Goal: Information Seeking & Learning: Learn about a topic

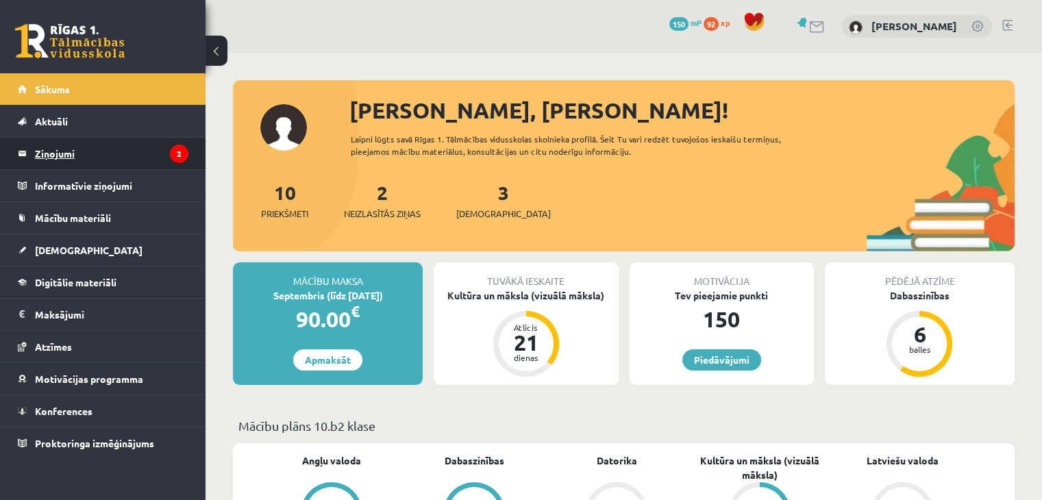
click at [132, 143] on legend "Ziņojumi 2" at bounding box center [111, 153] width 153 height 31
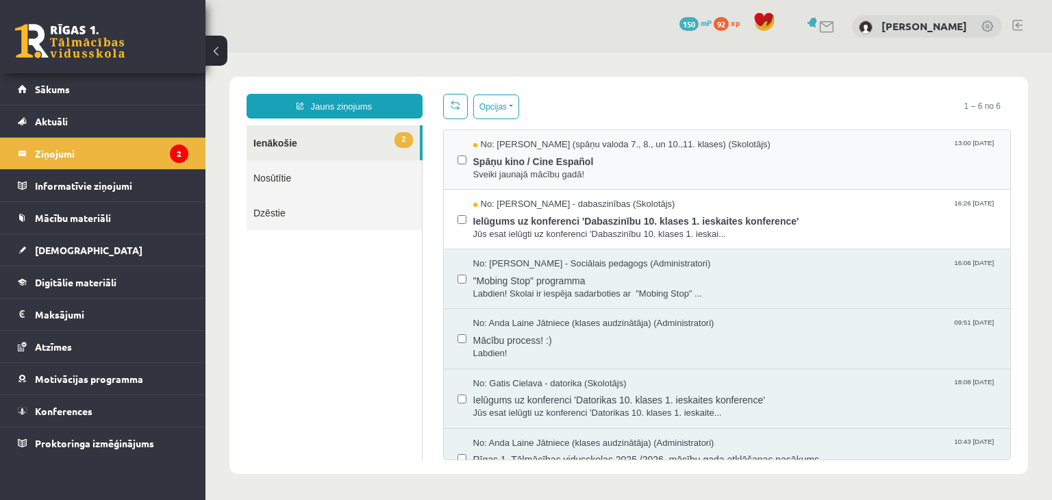
click at [796, 184] on div "No: Signe Sirmā (spāņu valoda 7., 8., un 10.,11. klases) (Skolotājs) 13:00 10/0…" at bounding box center [727, 160] width 567 height 60
click at [616, 162] on span "Spāņu kino / Cine Español" at bounding box center [735, 159] width 524 height 17
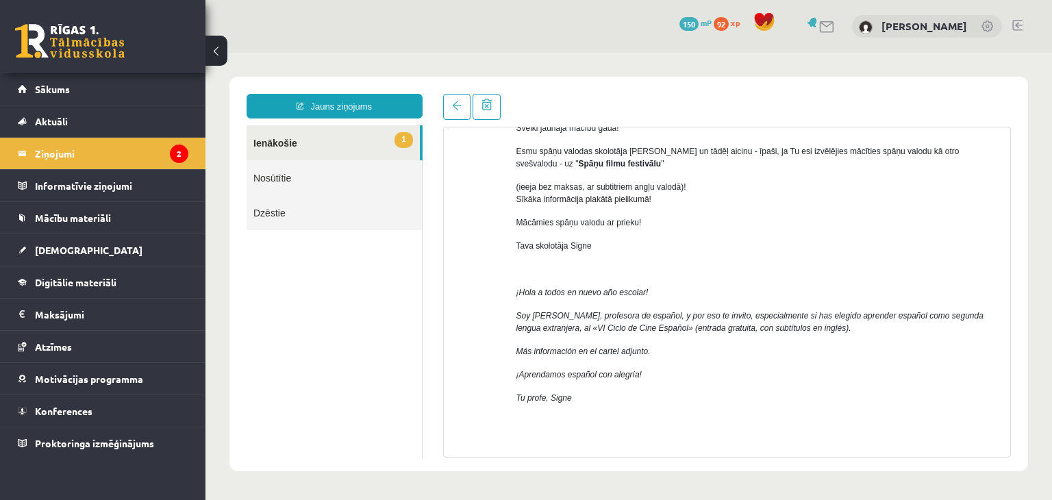
scroll to position [103, 0]
click at [616, 162] on p "Esmu spāņu valodas skolotāja Signe Sirmā un tādēļ aicinu - īpaši, ja Tu esi izv…" at bounding box center [758, 159] width 484 height 25
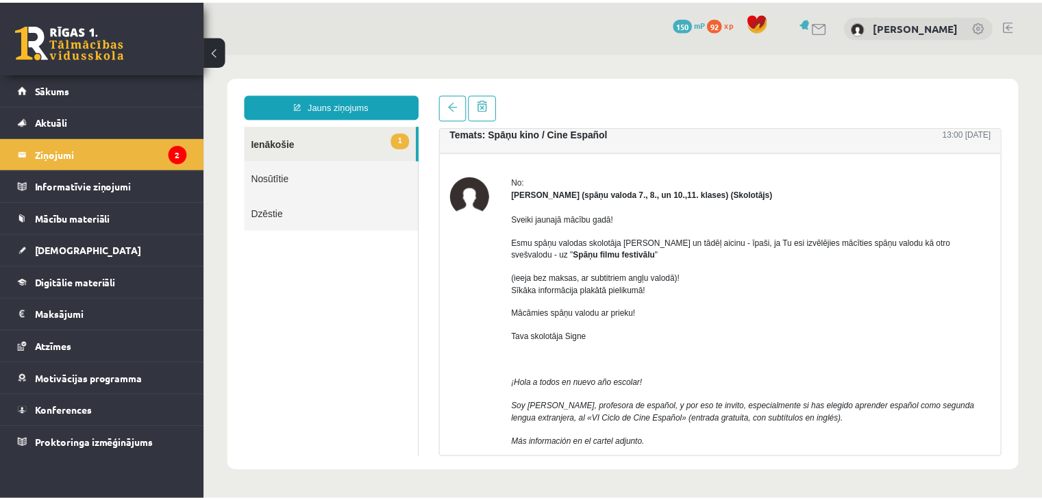
scroll to position [12, 0]
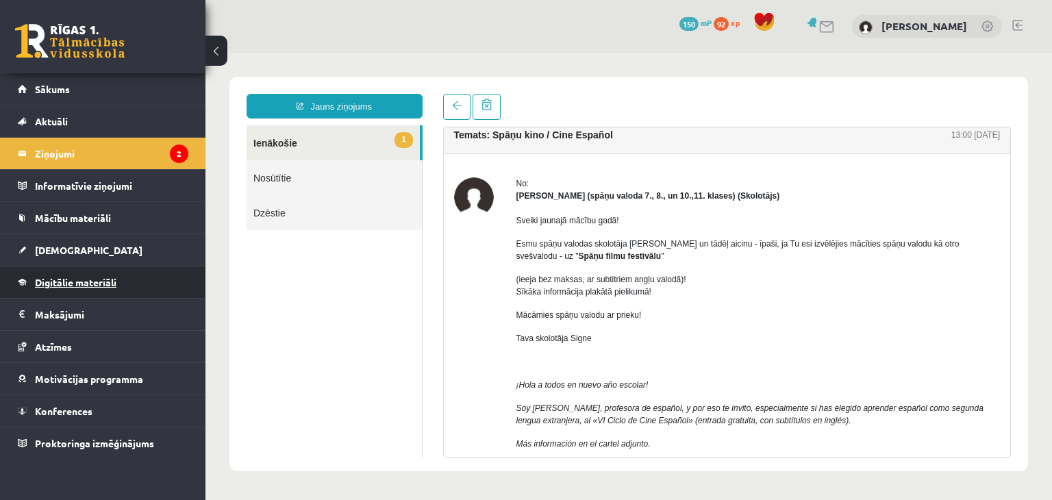
click at [157, 279] on link "Digitālie materiāli" at bounding box center [103, 281] width 171 height 31
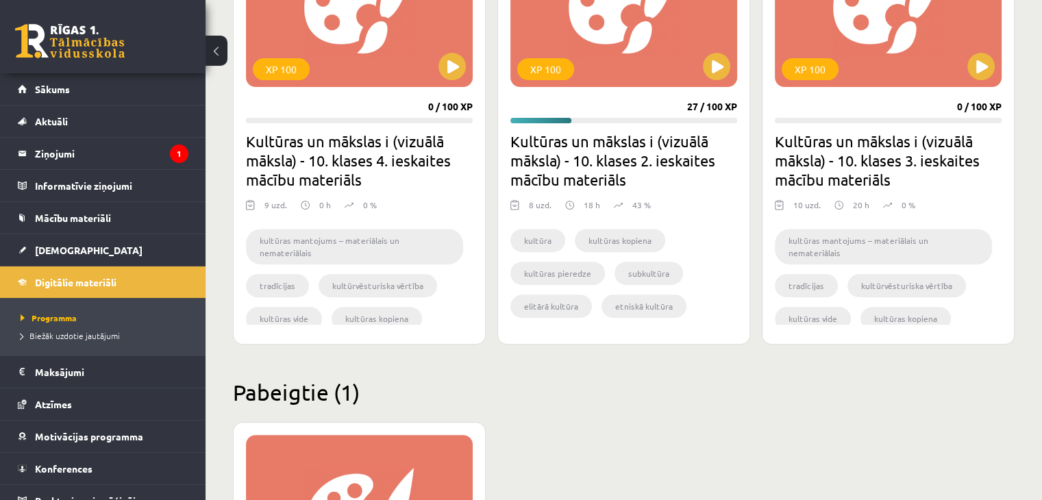
scroll to position [292, 0]
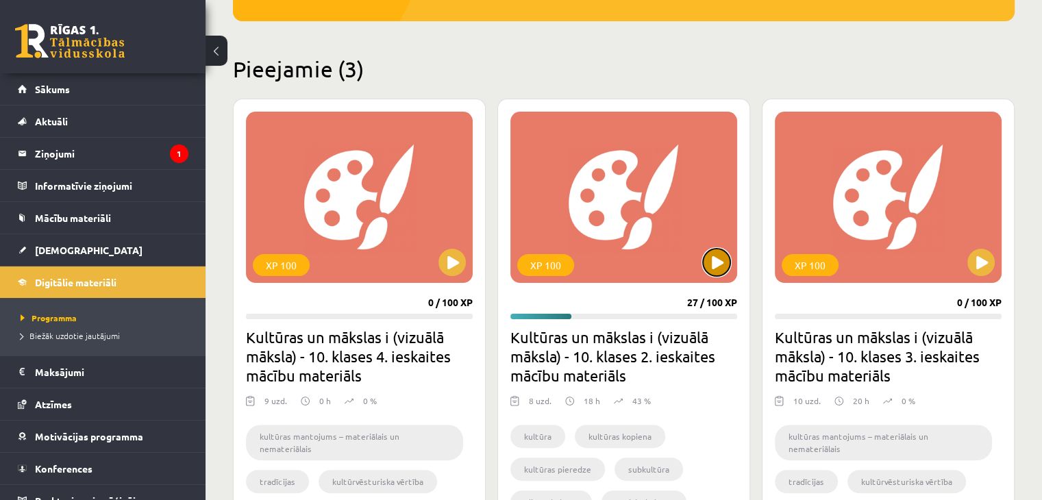
click at [717, 272] on button at bounding box center [716, 262] width 27 height 27
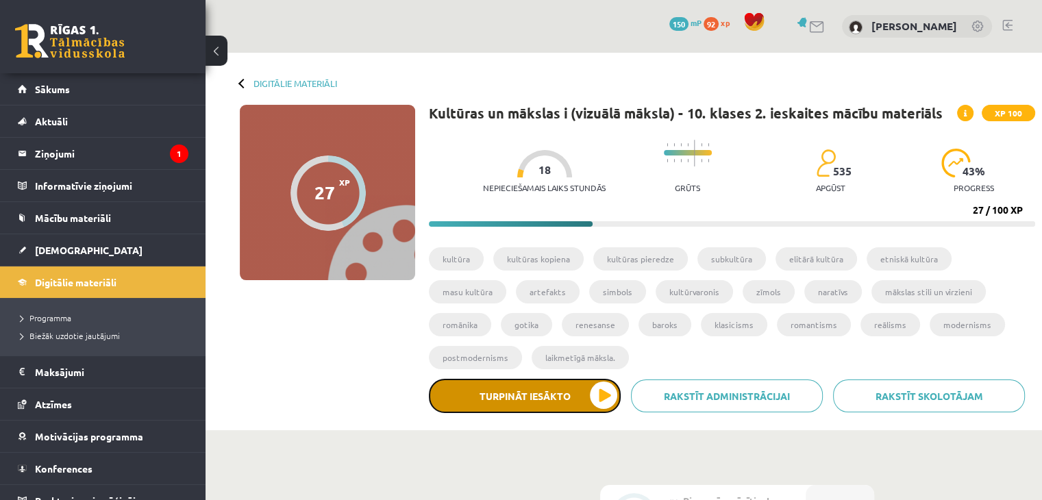
click at [581, 394] on button "Turpināt iesākto" at bounding box center [525, 396] width 192 height 34
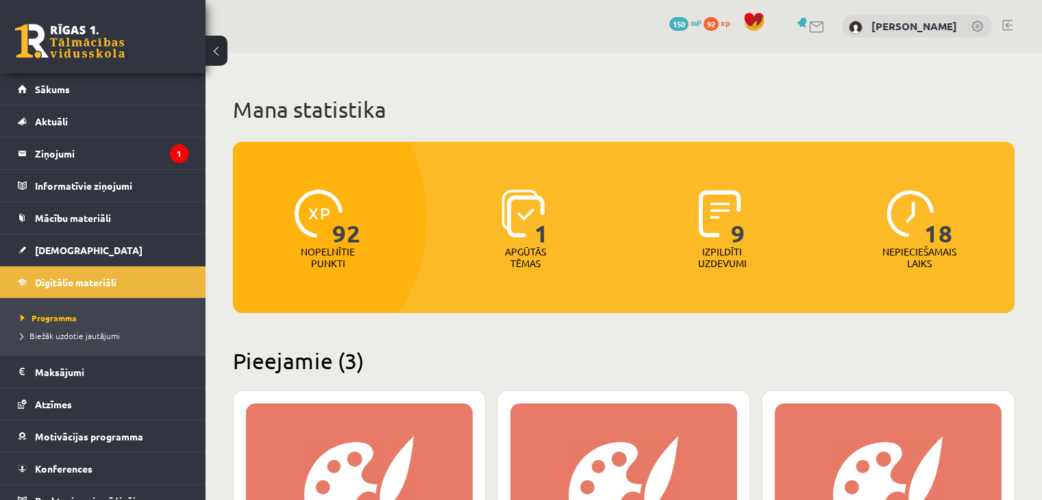
scroll to position [292, 0]
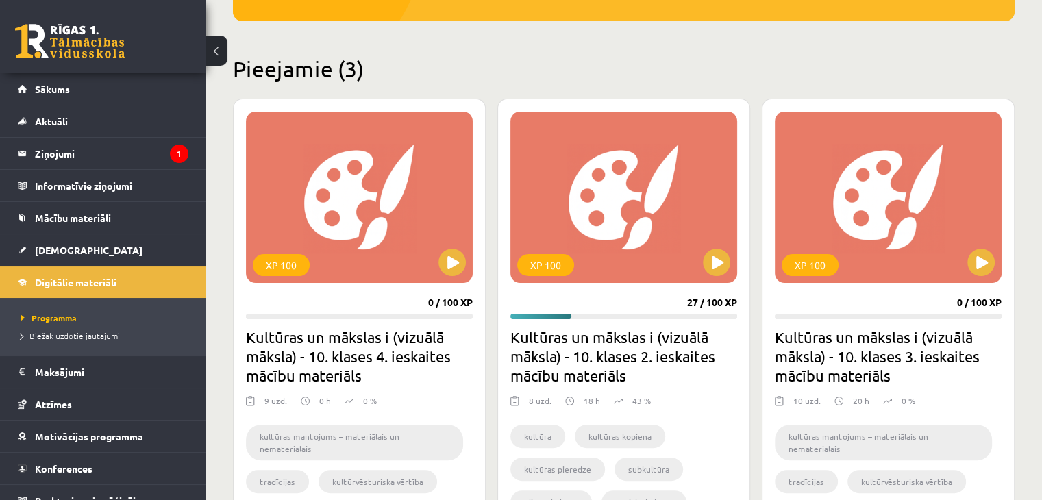
click at [738, 272] on div "XP 100 27 / 100 XP Kultūras un mākslas i (vizuālā māksla) - 10. klases 2. ieska…" at bounding box center [623, 320] width 253 height 442
click at [722, 266] on button at bounding box center [716, 262] width 27 height 27
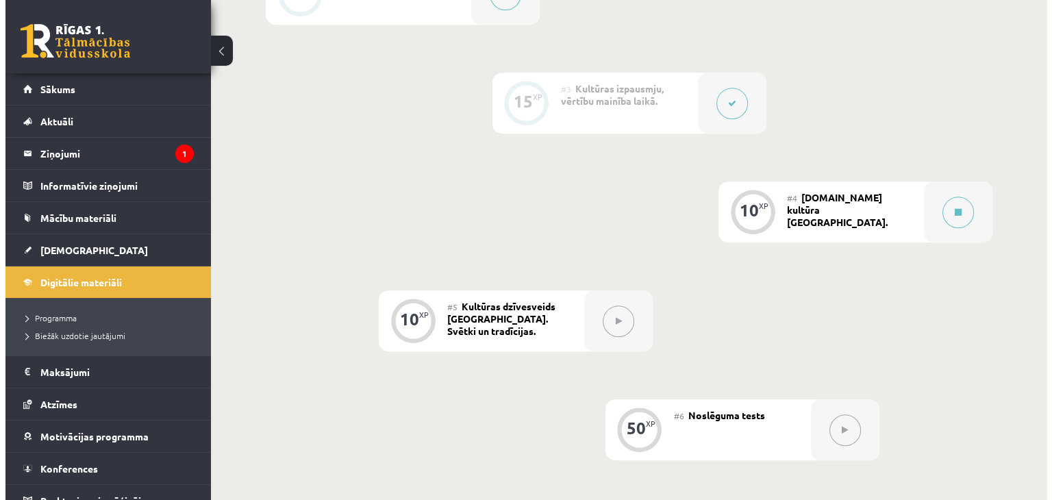
scroll to position [536, 0]
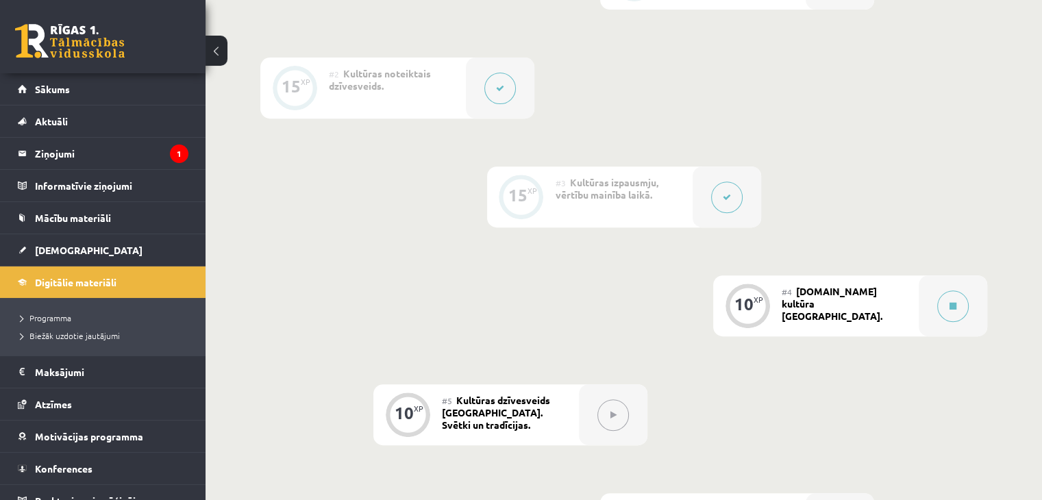
click at [720, 191] on button at bounding box center [726, 196] width 31 height 31
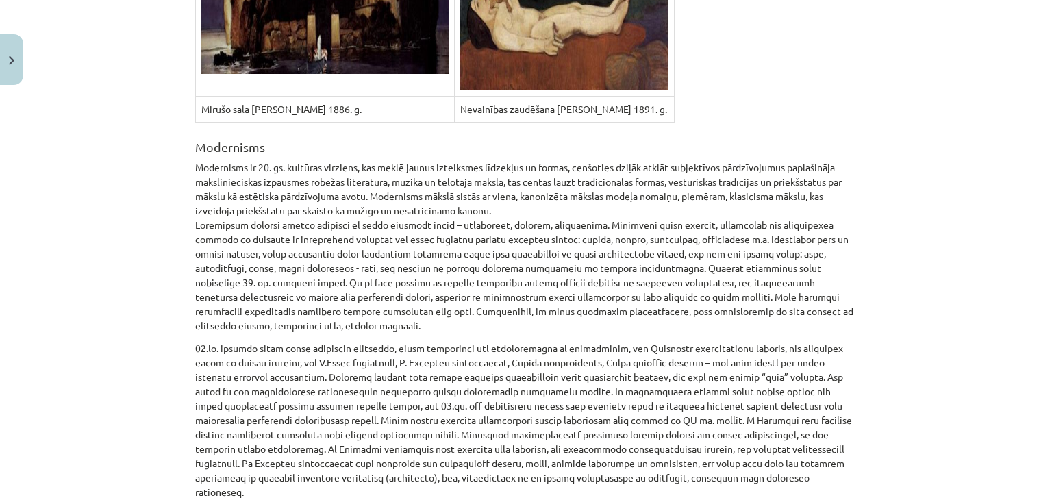
scroll to position [8106, 0]
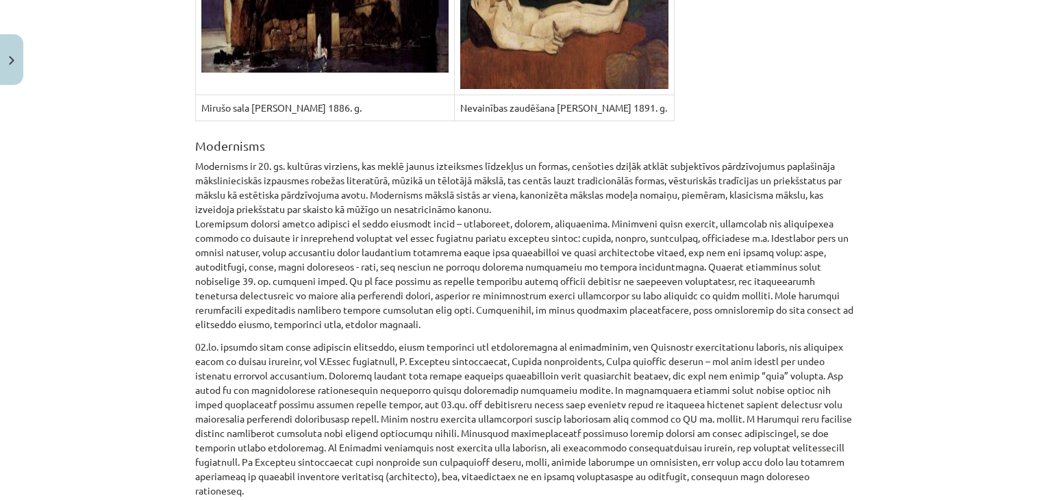
click at [198, 159] on p "Modernisms ir 20. gs. kultūras virziens, kas meklē jaunus izteiksmes līdzekļus …" at bounding box center [525, 245] width 661 height 173
click at [168, 97] on div "Mācību tēma: Kultūras un mākslas i (vizuālā māksla) - 10. klases 2. ieskaites m…" at bounding box center [526, 250] width 1052 height 500
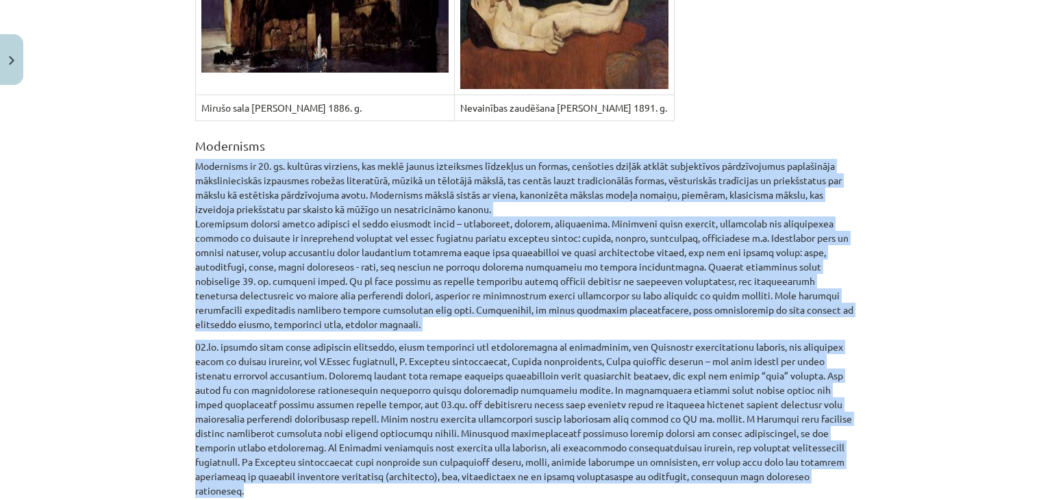
drag, startPoint x: 186, startPoint y: 102, endPoint x: 898, endPoint y: 396, distance: 770.4
click at [898, 396] on div "Mācību tēma: Kultūras un mākslas i (vizuālā māksla) - 10. klases 2. ieskaites m…" at bounding box center [526, 250] width 1052 height 500
copy div "Modernisms ir 20. gs. kultūras virziens, kas meklē jaunus izteiksmes līdzekļus …"
click at [159, 297] on div "Mācību tēma: Kultūras un mākslas i (vizuālā māksla) - 10. klases 2. ieskaites m…" at bounding box center [526, 250] width 1052 height 500
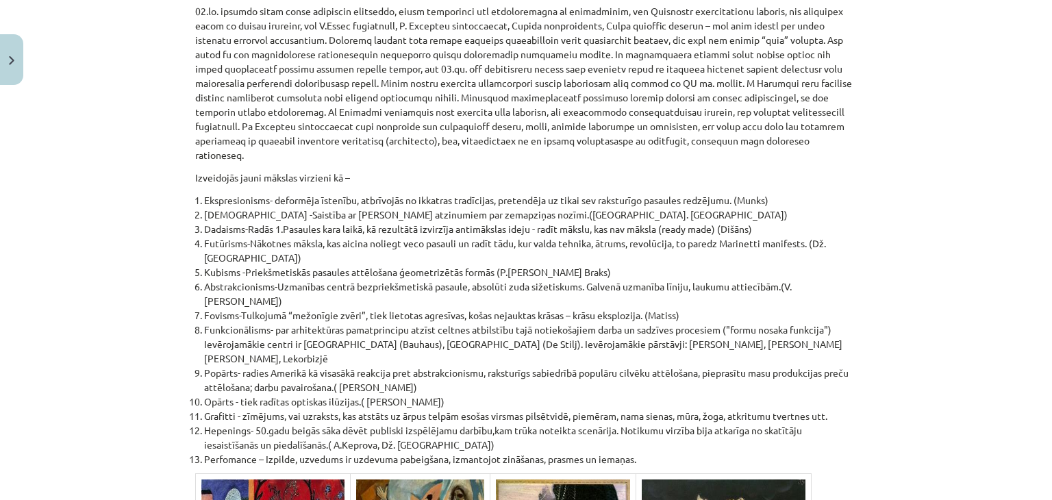
scroll to position [8440, 0]
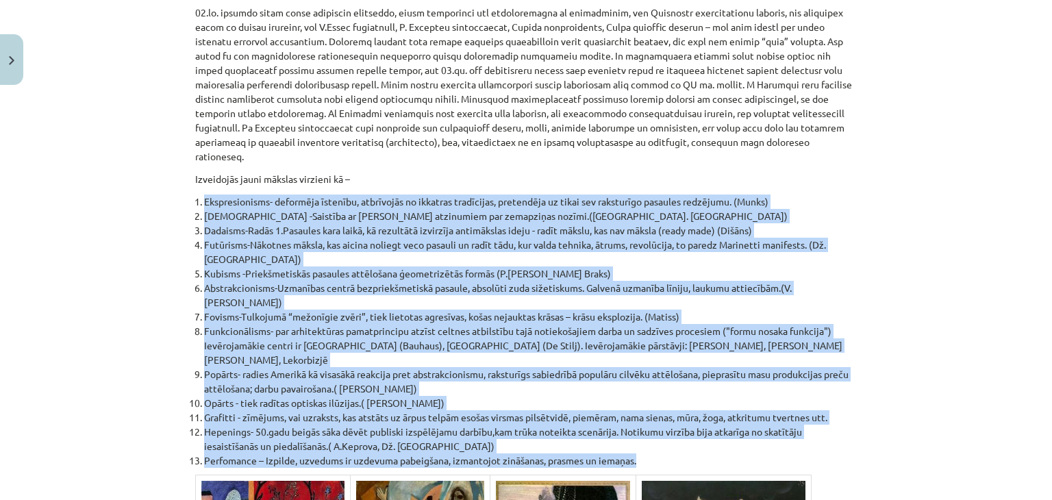
drag, startPoint x: 181, startPoint y: 104, endPoint x: 661, endPoint y: 342, distance: 535.3
copy ol "Ekspresionisms- deformēja īstenību, atbrīvojās no ikkatras tradīcijas, pretendē…"
click at [66, 121] on div "Mācību tēma: Kultūras un mākslas i (vizuālā māksla) - 10. klases 2. ieskaites m…" at bounding box center [526, 250] width 1052 height 500
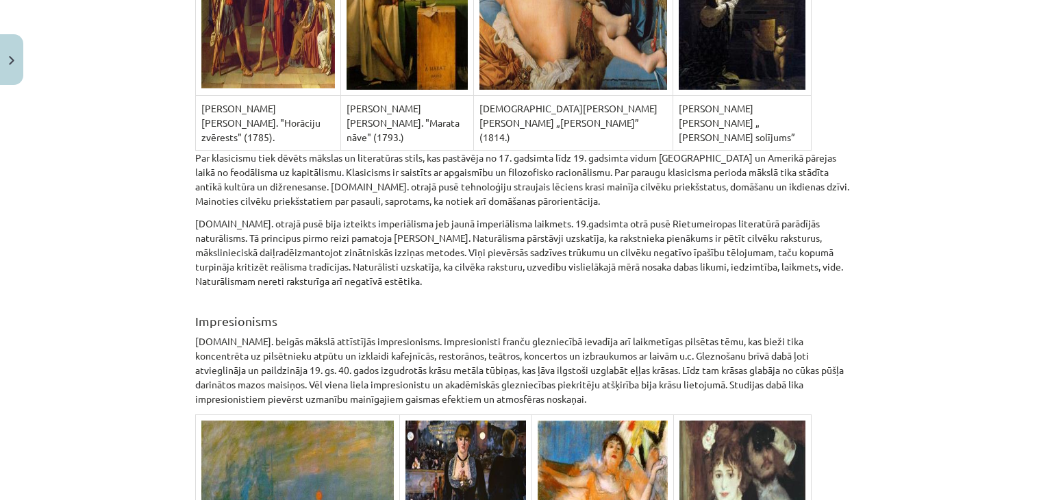
scroll to position [6067, 0]
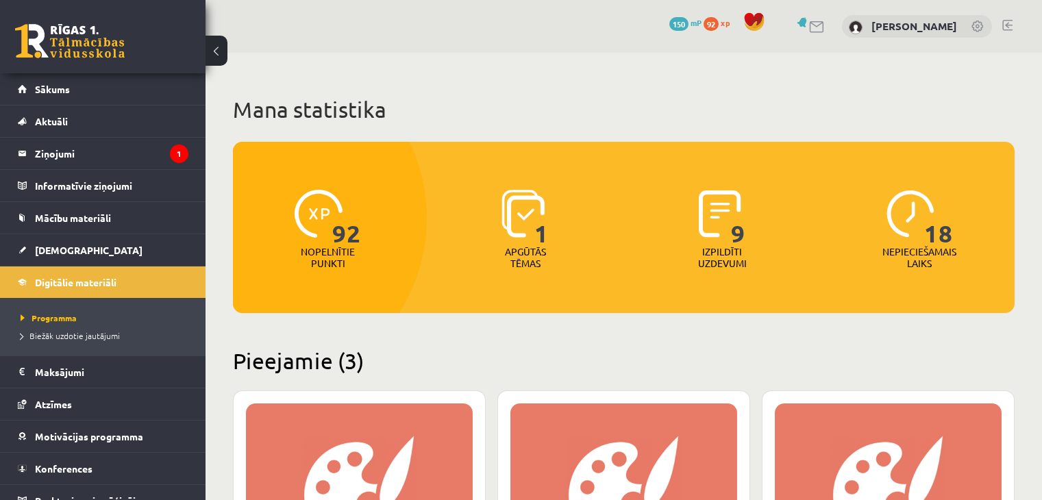
scroll to position [292, 0]
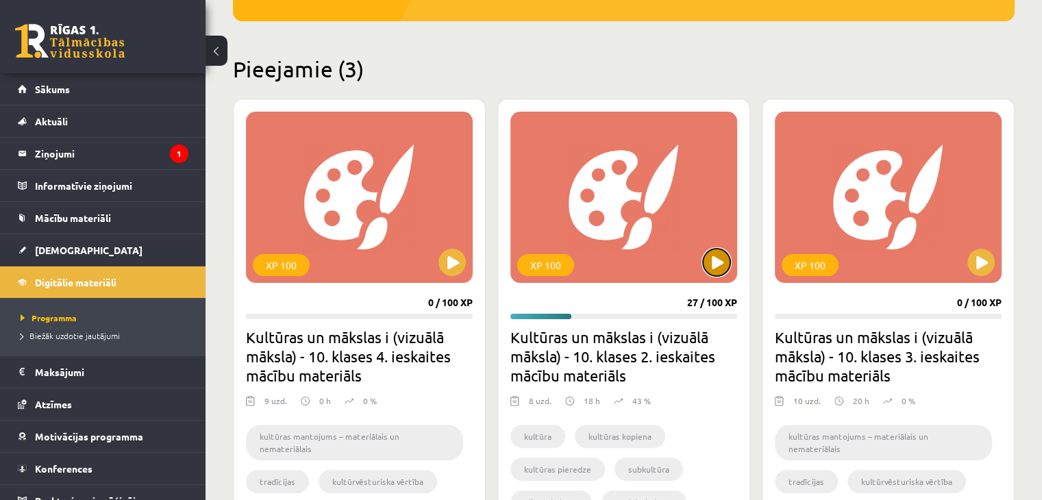
click at [712, 264] on button at bounding box center [716, 262] width 27 height 27
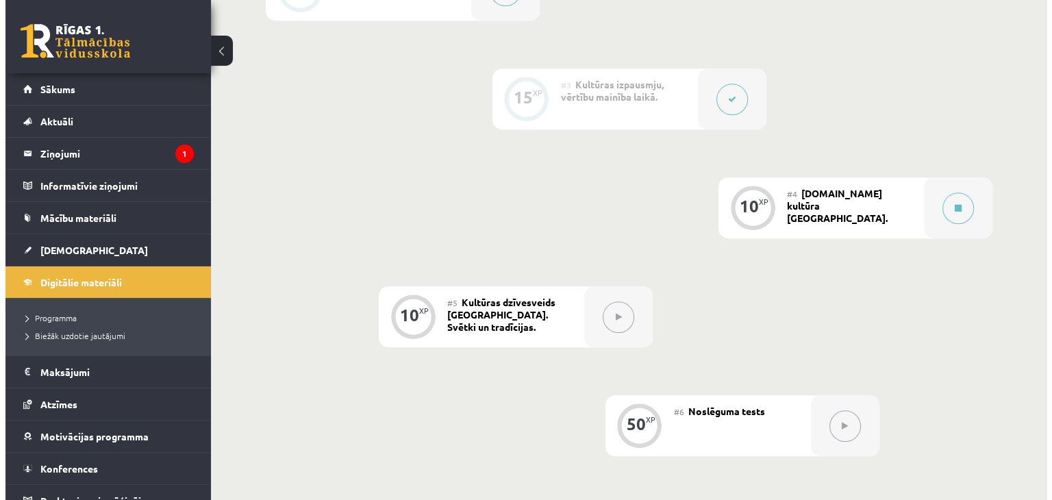
scroll to position [638, 0]
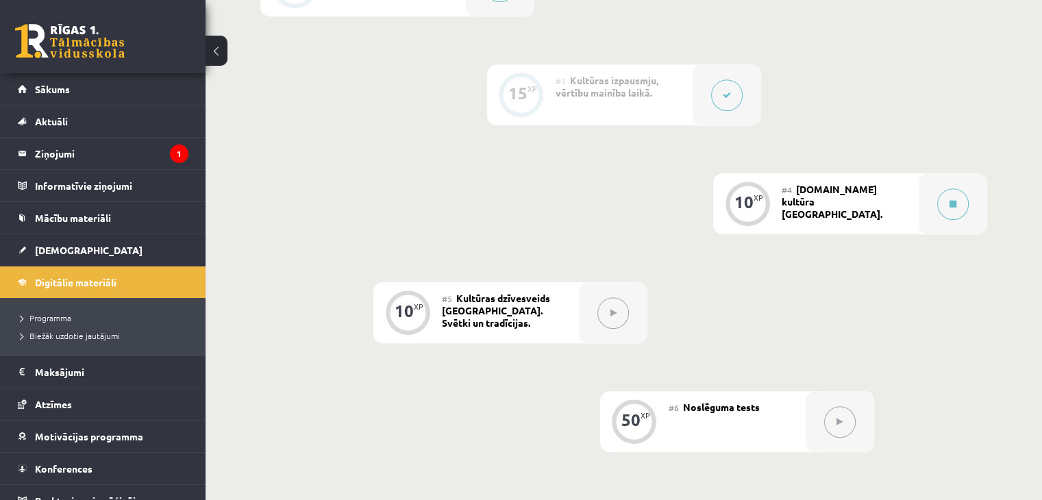
click at [887, 198] on div "#4 [DOMAIN_NAME] kultūra [GEOGRAPHIC_DATA]." at bounding box center [849, 203] width 137 height 61
click at [959, 215] on button at bounding box center [952, 203] width 31 height 31
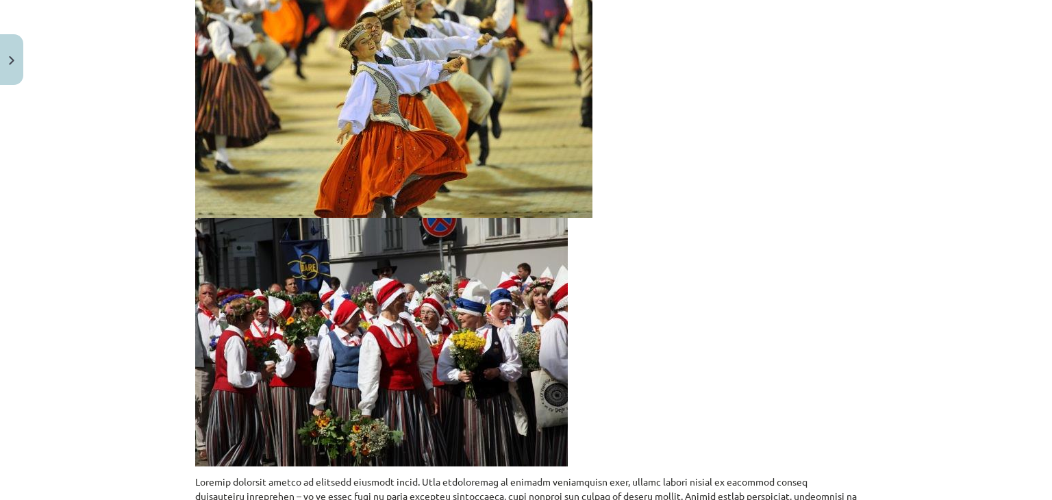
scroll to position [0, 0]
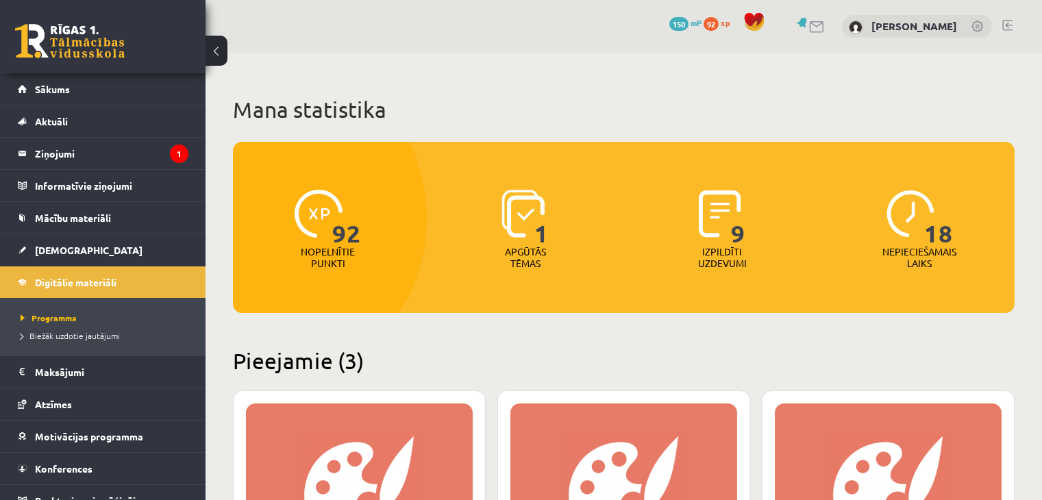
scroll to position [292, 0]
